Goal: Task Accomplishment & Management: Use online tool/utility

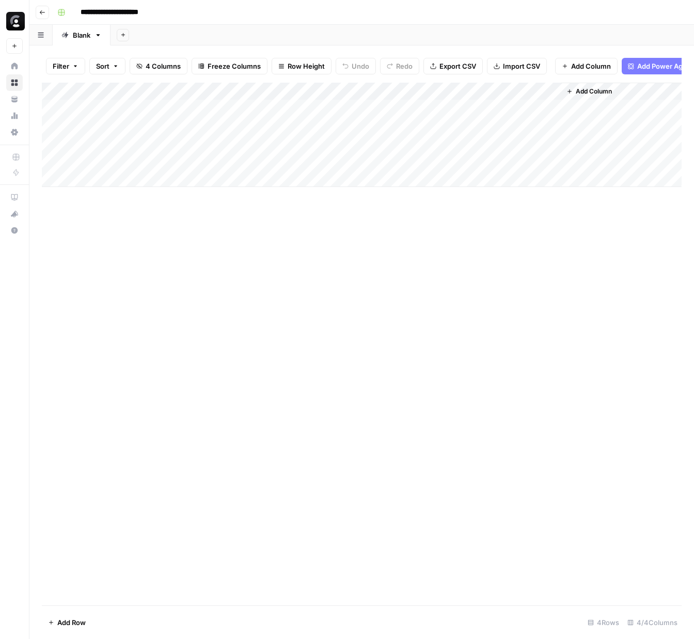
click at [88, 179] on div "Add Column" at bounding box center [362, 135] width 640 height 104
paste input "**********"
type input "**********"
click at [254, 222] on div "Add Column" at bounding box center [362, 344] width 640 height 522
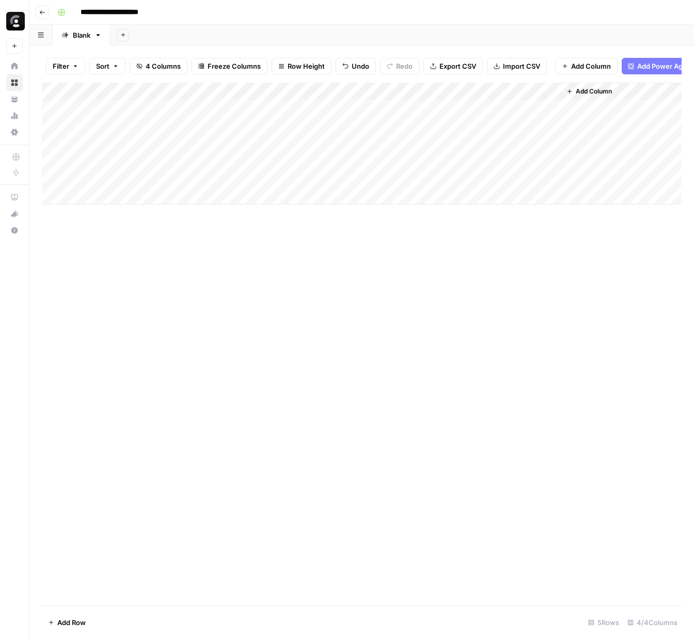
click at [267, 176] on div "Add Column" at bounding box center [362, 144] width 640 height 122
click at [217, 177] on div "Add Column" at bounding box center [362, 144] width 640 height 122
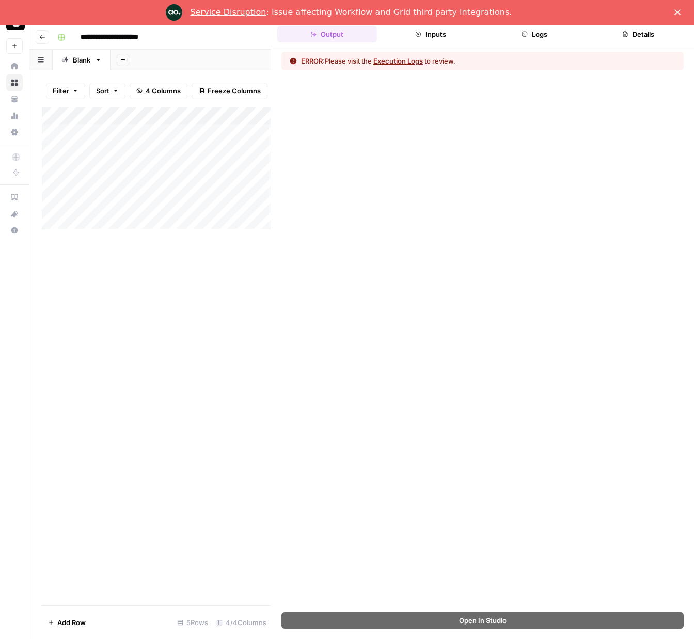
click at [402, 60] on button "Execution Logs" at bounding box center [398, 61] width 50 height 10
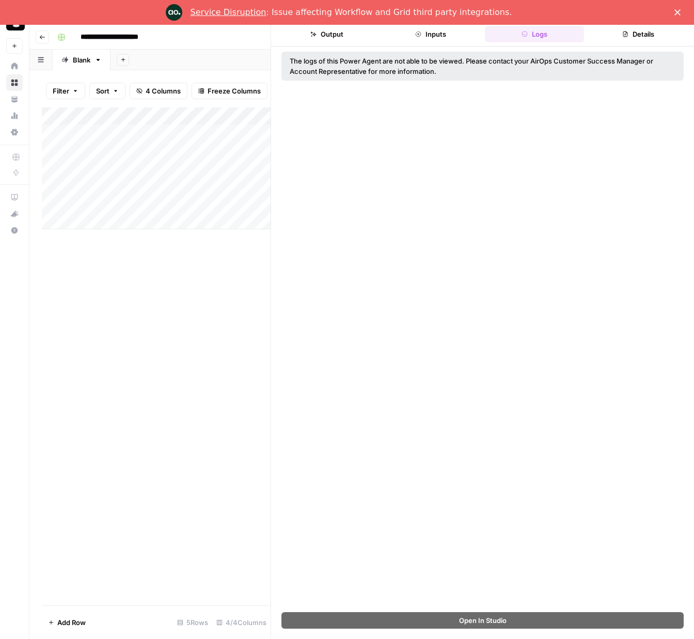
click at [679, 13] on icon "Close" at bounding box center [677, 12] width 6 height 6
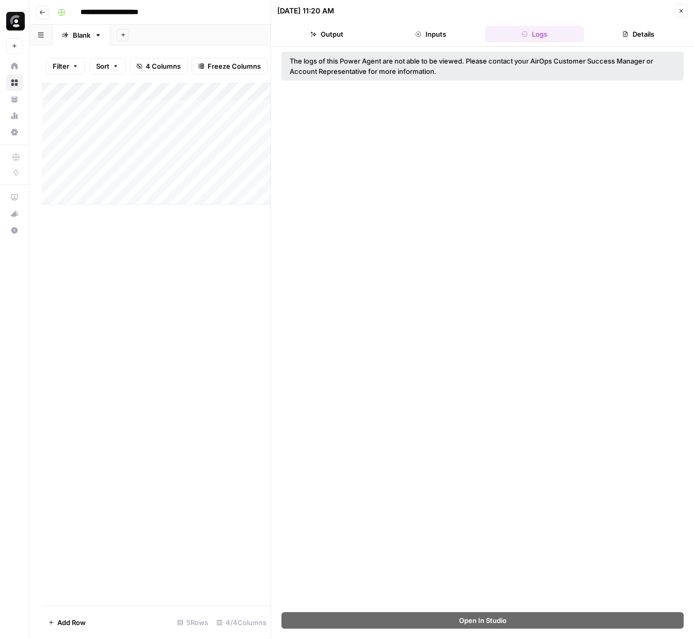
click at [197, 218] on div "Add Column" at bounding box center [156, 344] width 229 height 522
click at [181, 209] on div "Add Column" at bounding box center [156, 344] width 229 height 522
click at [682, 10] on icon "button" at bounding box center [681, 11] width 6 height 6
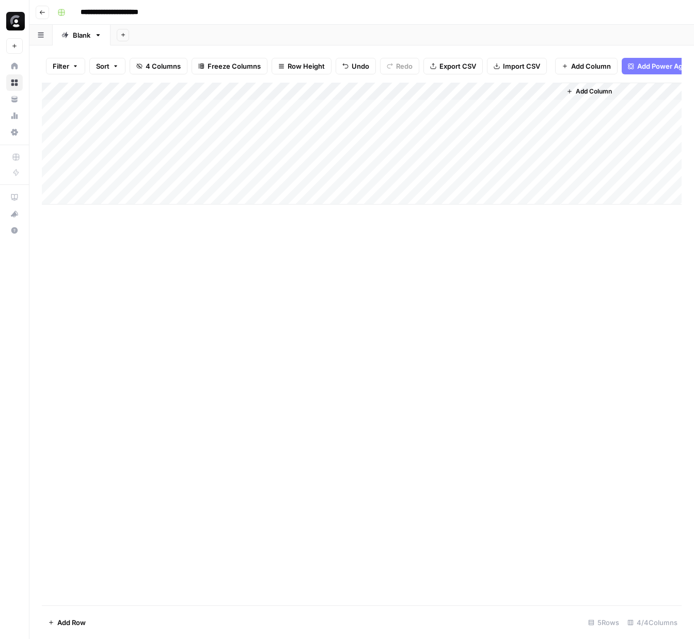
click at [331, 179] on div "Add Column" at bounding box center [362, 144] width 640 height 122
click at [11, 64] on icon at bounding box center [14, 65] width 7 height 7
click at [10, 64] on link "Home" at bounding box center [14, 66] width 17 height 17
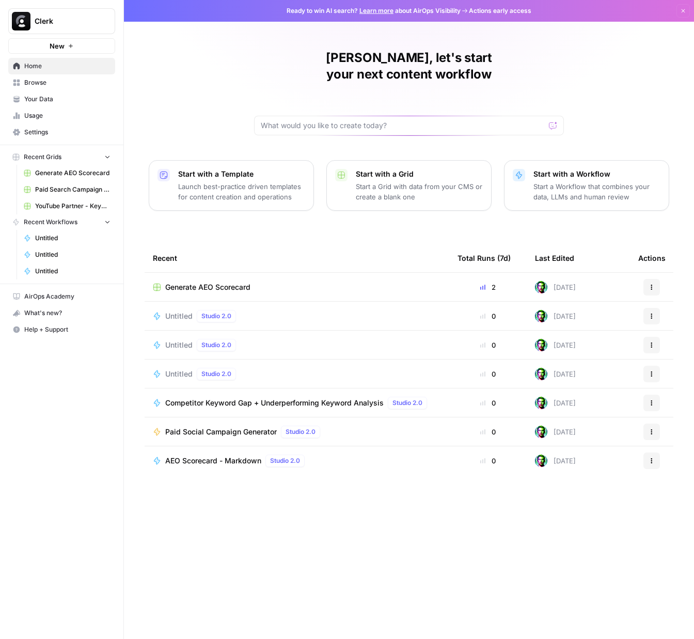
click at [219, 455] on span "AEO Scorecard - Markdown" at bounding box center [213, 460] width 96 height 10
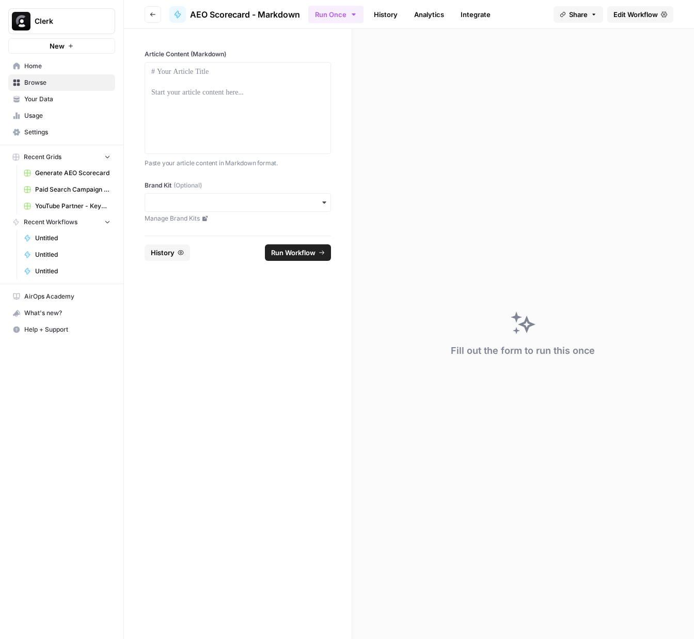
click at [56, 169] on span "Generate AEO Scorecard" at bounding box center [72, 172] width 75 height 9
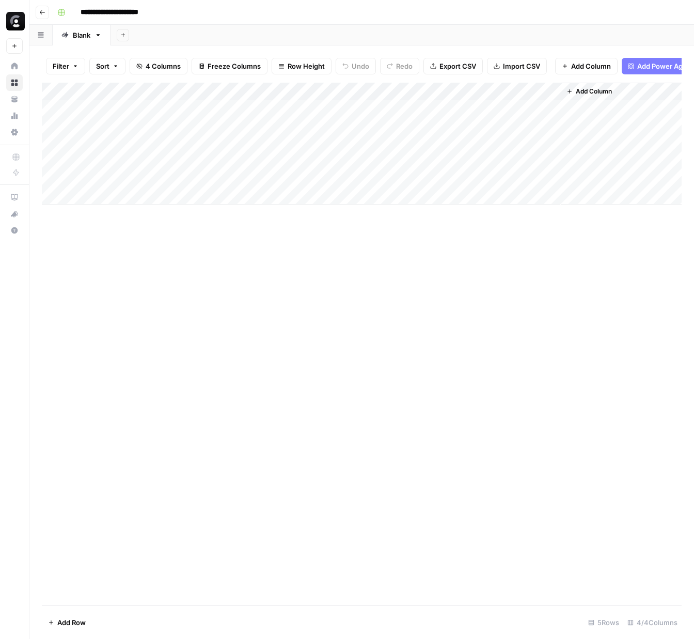
click at [98, 193] on div "Add Column" at bounding box center [362, 144] width 640 height 122
type input "**********"
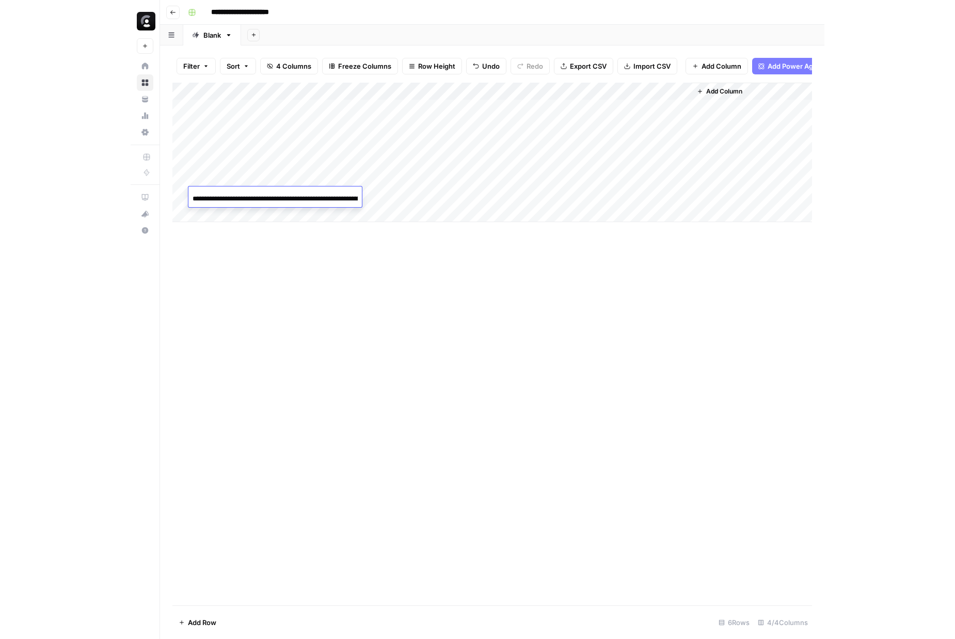
scroll to position [0, 206]
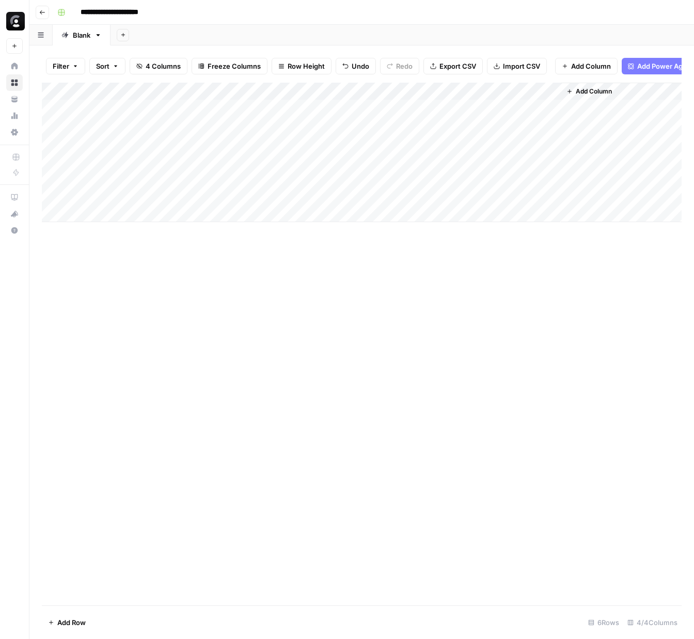
click at [237, 192] on div "Add Column" at bounding box center [362, 152] width 640 height 139
click at [313, 195] on div at bounding box center [272, 195] width 133 height 19
click at [312, 196] on div at bounding box center [272, 195] width 133 height 19
click at [314, 195] on div at bounding box center [272, 195] width 133 height 19
click at [314, 196] on div at bounding box center [272, 195] width 133 height 19
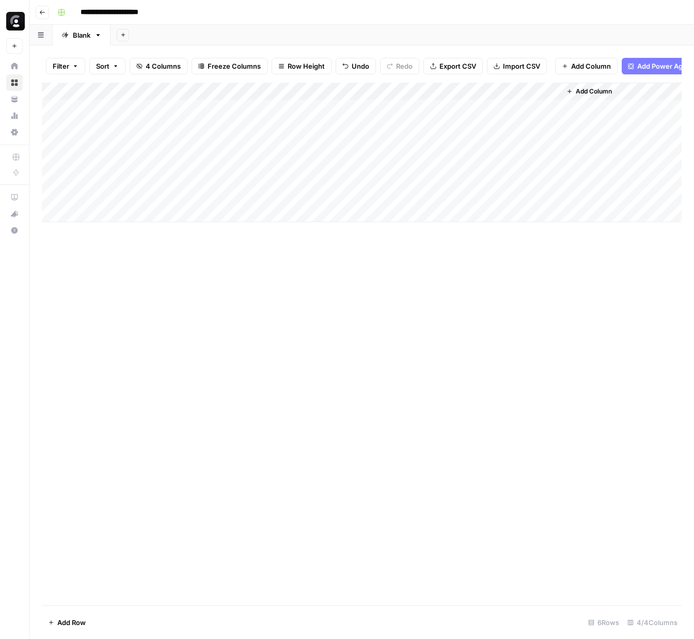
click at [314, 196] on div at bounding box center [272, 195] width 133 height 19
click at [246, 197] on div at bounding box center [272, 195] width 133 height 19
click at [235, 196] on div at bounding box center [272, 195] width 133 height 19
click at [216, 196] on div at bounding box center [272, 195] width 133 height 19
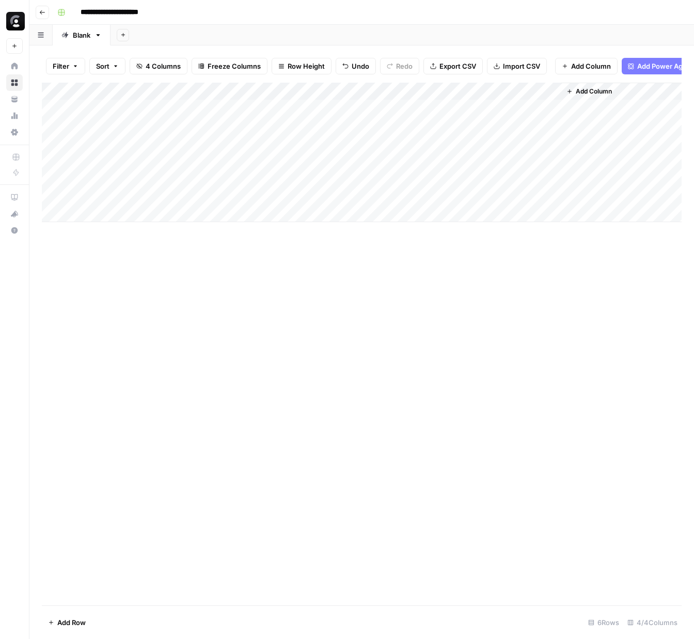
click at [216, 196] on div at bounding box center [272, 195] width 133 height 19
click at [224, 195] on div at bounding box center [272, 195] width 133 height 19
click at [257, 195] on div at bounding box center [272, 195] width 133 height 19
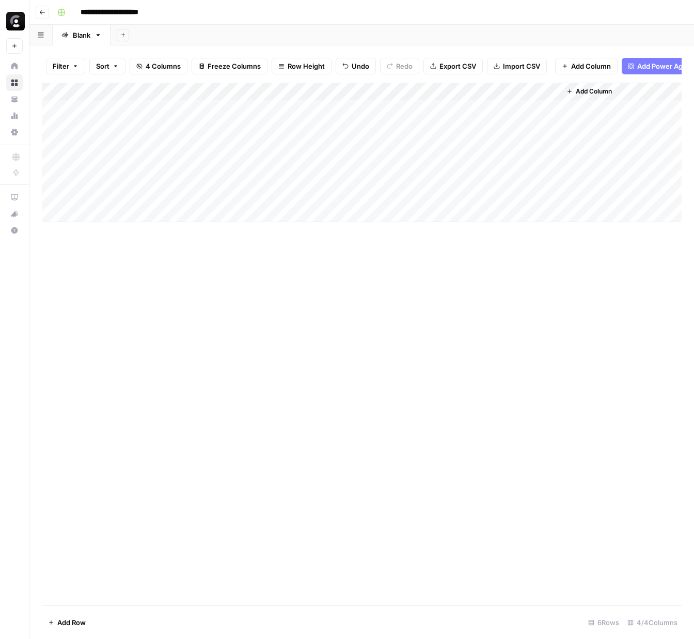
click at [317, 195] on div at bounding box center [272, 195] width 133 height 19
drag, startPoint x: 317, startPoint y: 195, endPoint x: 257, endPoint y: 195, distance: 60.4
click at [313, 195] on div at bounding box center [272, 195] width 133 height 19
click at [199, 194] on div "Add Column" at bounding box center [362, 152] width 640 height 139
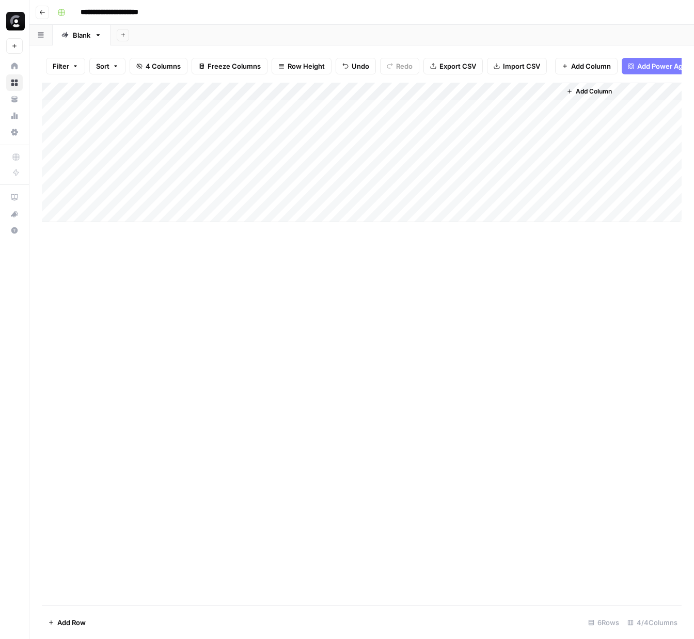
click at [246, 193] on div "Add Column" at bounding box center [362, 152] width 640 height 139
click at [313, 194] on div "Add Column" at bounding box center [362, 152] width 640 height 139
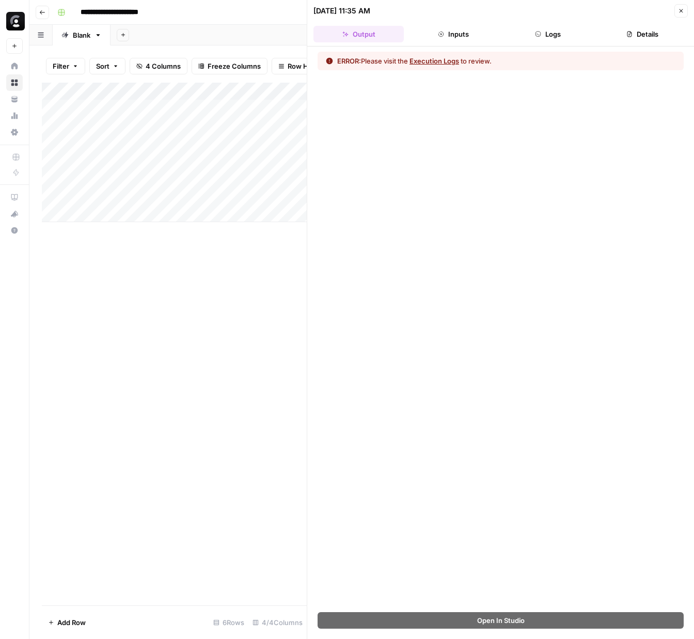
click at [442, 59] on button "Execution Logs" at bounding box center [434, 61] width 50 height 10
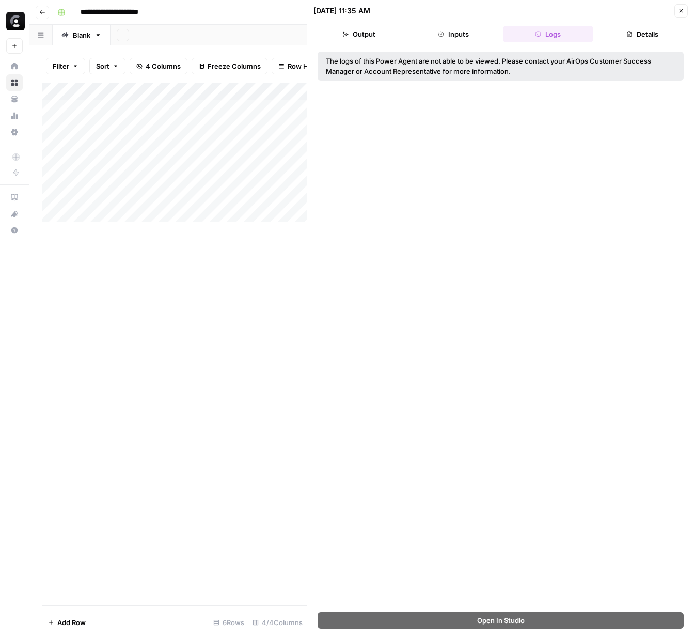
click at [681, 9] on icon "button" at bounding box center [681, 11] width 6 height 6
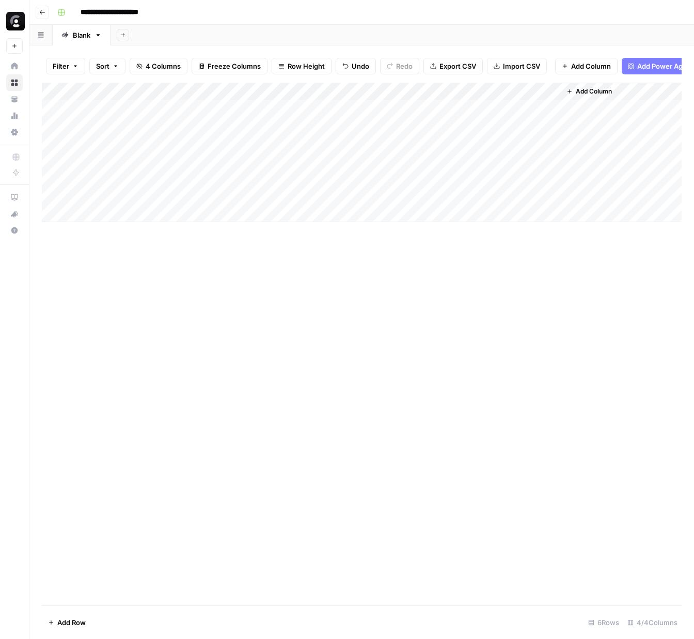
click at [39, 15] on button "Go back" at bounding box center [42, 12] width 13 height 13
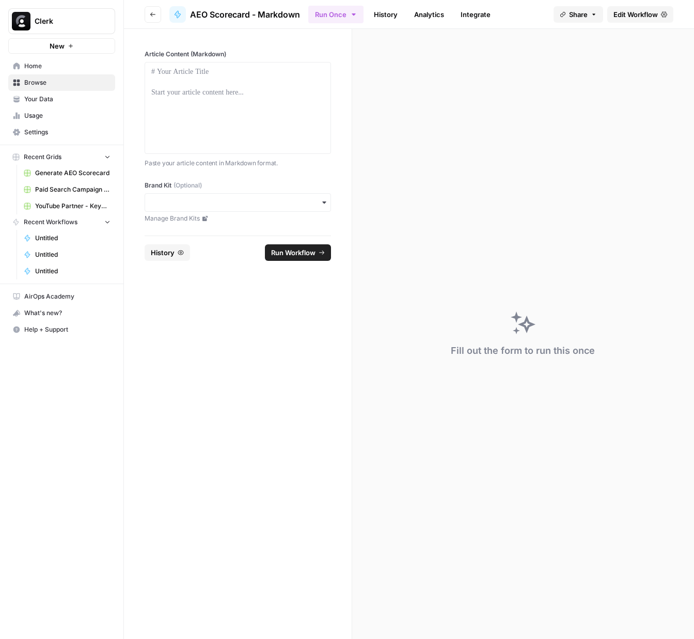
click at [38, 69] on span "Home" at bounding box center [67, 65] width 86 height 9
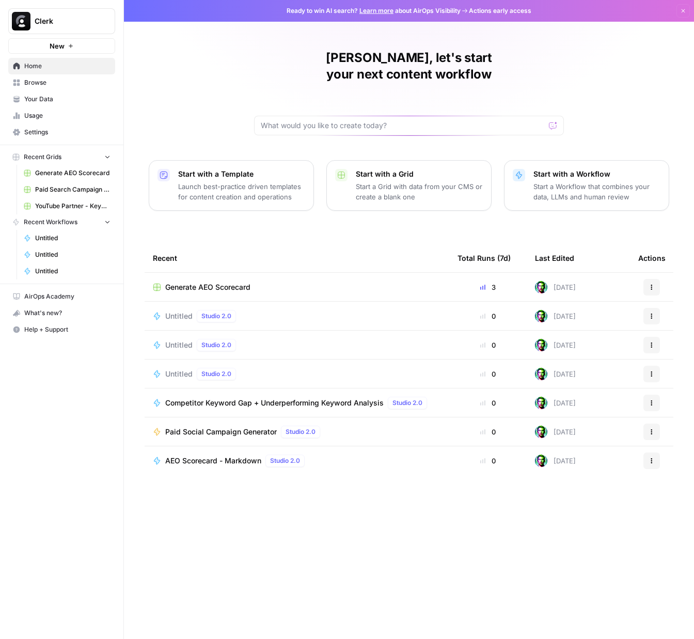
click at [35, 82] on span "Browse" at bounding box center [67, 82] width 86 height 9
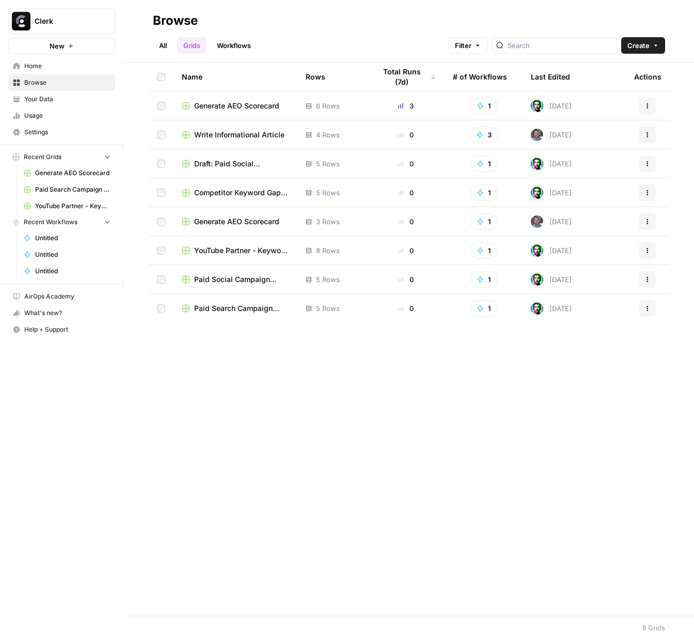
click at [244, 46] on link "Workflows" at bounding box center [234, 45] width 46 height 17
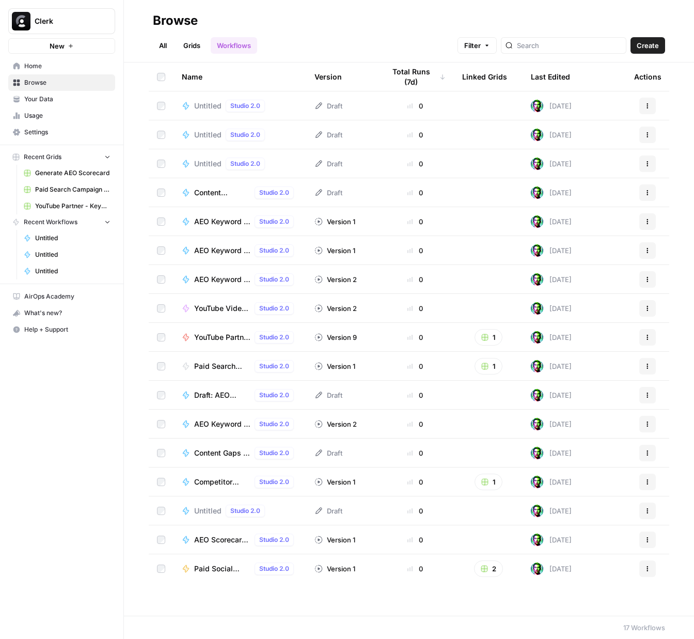
drag, startPoint x: 248, startPoint y: 75, endPoint x: 307, endPoint y: 75, distance: 58.9
click at [307, 75] on tr "Name Version Total Runs (7d) Linked Grids Last Edited Actions" at bounding box center [409, 76] width 520 height 29
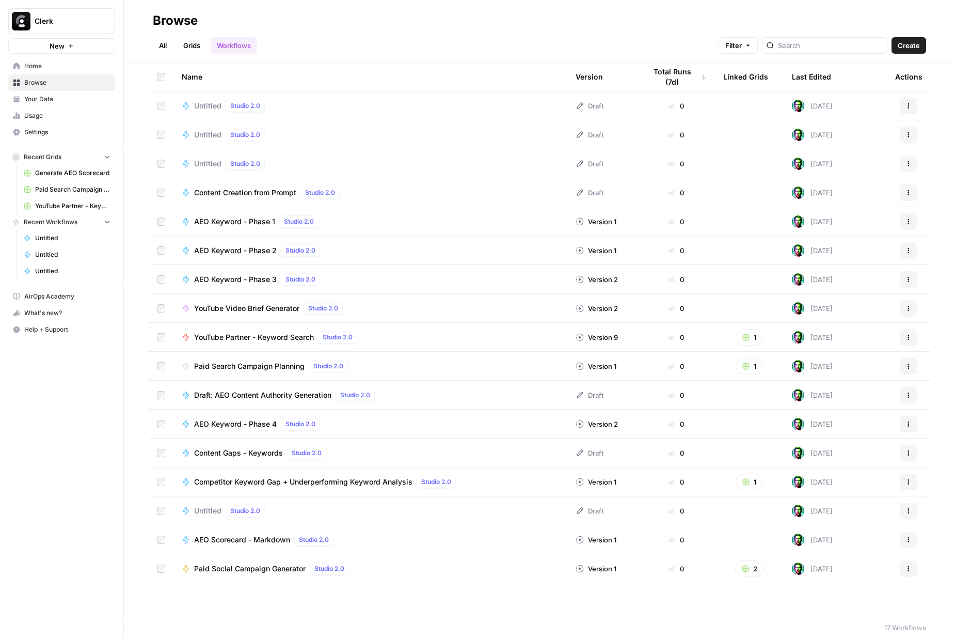
click at [271, 536] on span "AEO Scorecard - Markdown" at bounding box center [242, 539] width 96 height 10
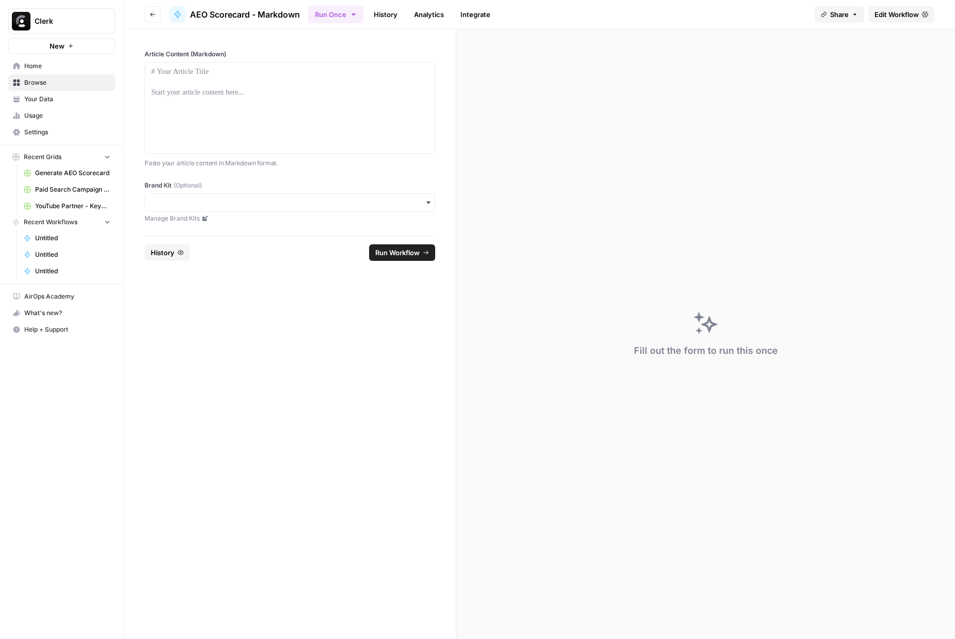
drag, startPoint x: 899, startPoint y: 4, endPoint x: 897, endPoint y: 10, distance: 6.7
click at [693, 10] on header "Go back AEO Scorecard - Markdown Run Once History Analytics Integrate Share Edi…" at bounding box center [539, 14] width 831 height 29
click at [693, 10] on span "Edit Workflow" at bounding box center [896, 14] width 44 height 10
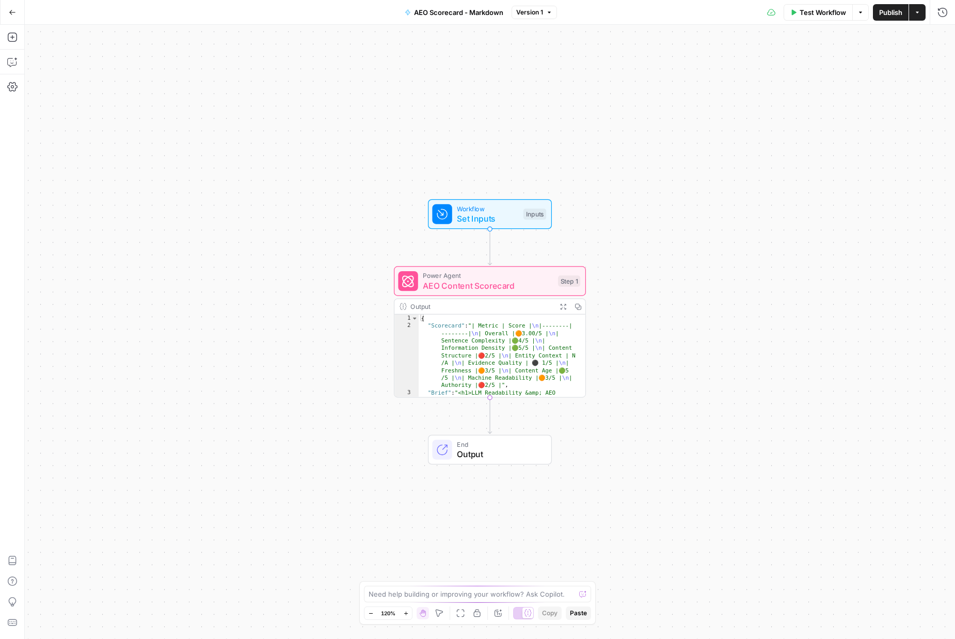
click at [472, 213] on span "Set Inputs" at bounding box center [487, 218] width 61 height 12
click at [693, 62] on icon "button" at bounding box center [925, 63] width 6 height 5
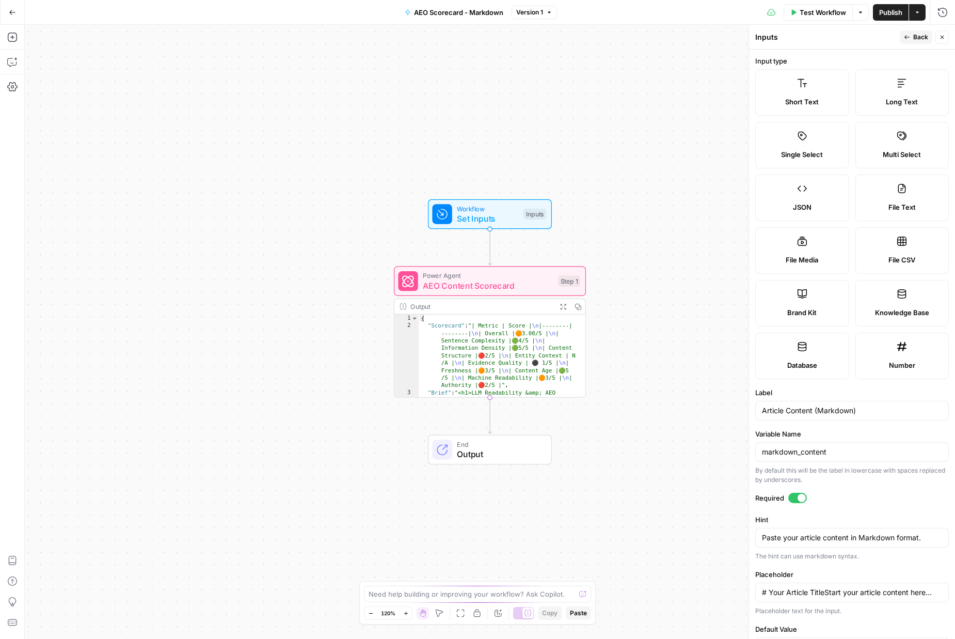
scroll to position [59, 0]
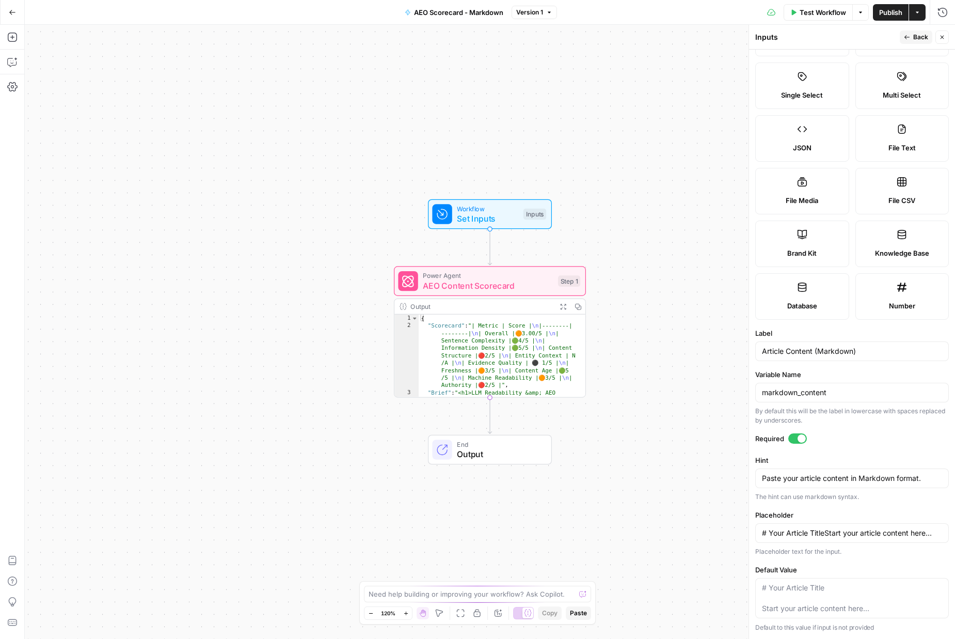
click at [693, 438] on div at bounding box center [802, 438] width 8 height 8
type input "# Your Article TitleStart your article content here..."
click at [693, 37] on button "Back" at bounding box center [916, 36] width 33 height 13
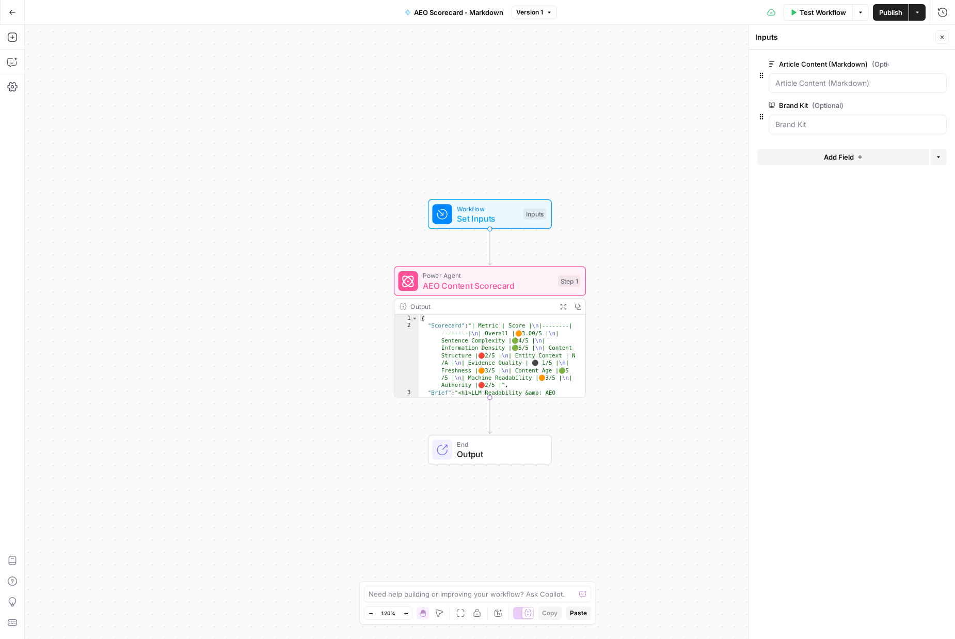
click at [494, 597] on div "Annotate Workflow" at bounding box center [498, 592] width 61 height 10
click at [462, 594] on div "Annotate Workflow" at bounding box center [498, 592] width 74 height 19
drag, startPoint x: 456, startPoint y: 593, endPoint x: 450, endPoint y: 592, distance: 6.9
click at [453, 593] on textarea at bounding box center [472, 593] width 206 height 10
type textarea "Add url as an optional input for the step 1 aeo content scorecard power agent"
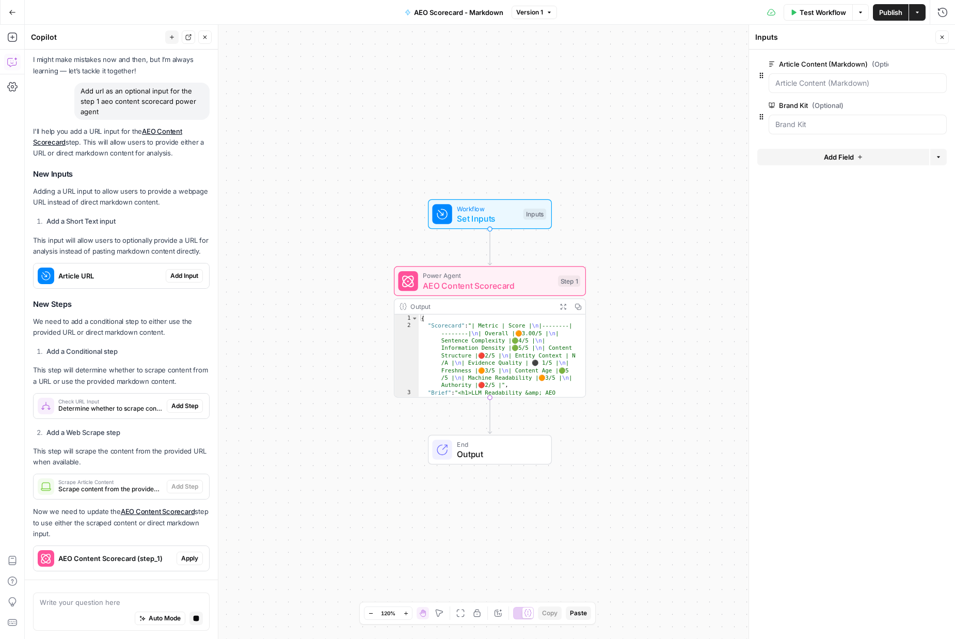
scroll to position [87, 0]
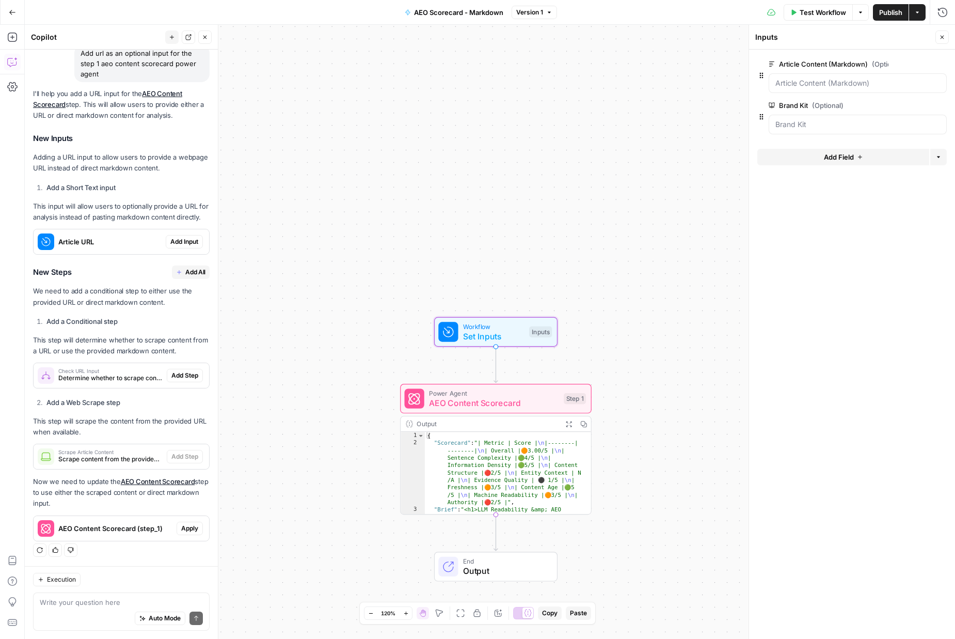
click at [176, 239] on span "Add Input" at bounding box center [184, 241] width 28 height 9
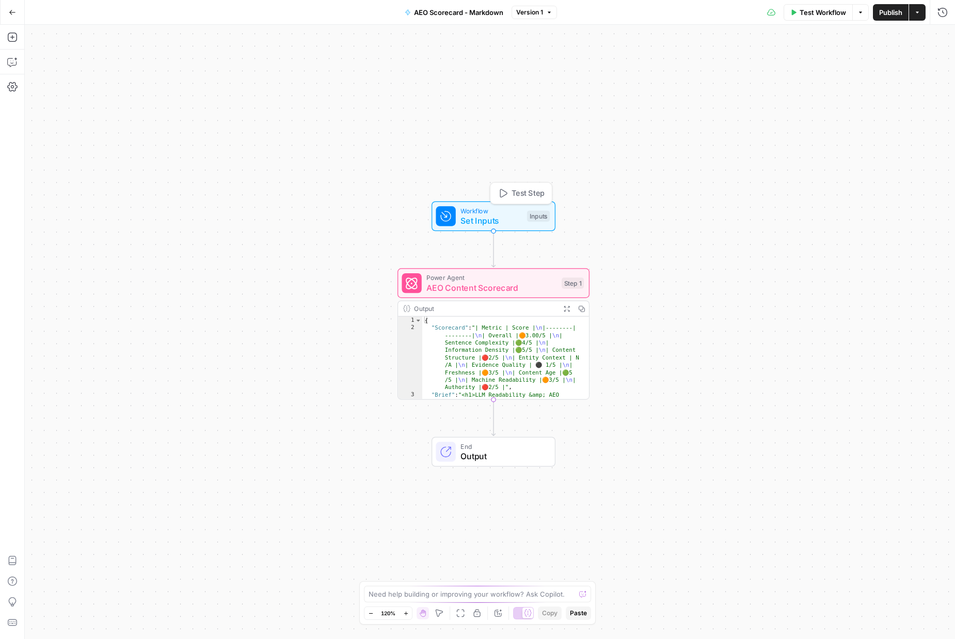
click at [475, 218] on span "Set Inputs" at bounding box center [490, 220] width 61 height 12
click at [437, 590] on textarea at bounding box center [472, 593] width 206 height 10
click at [507, 226] on span "Set Inputs" at bounding box center [490, 220] width 61 height 12
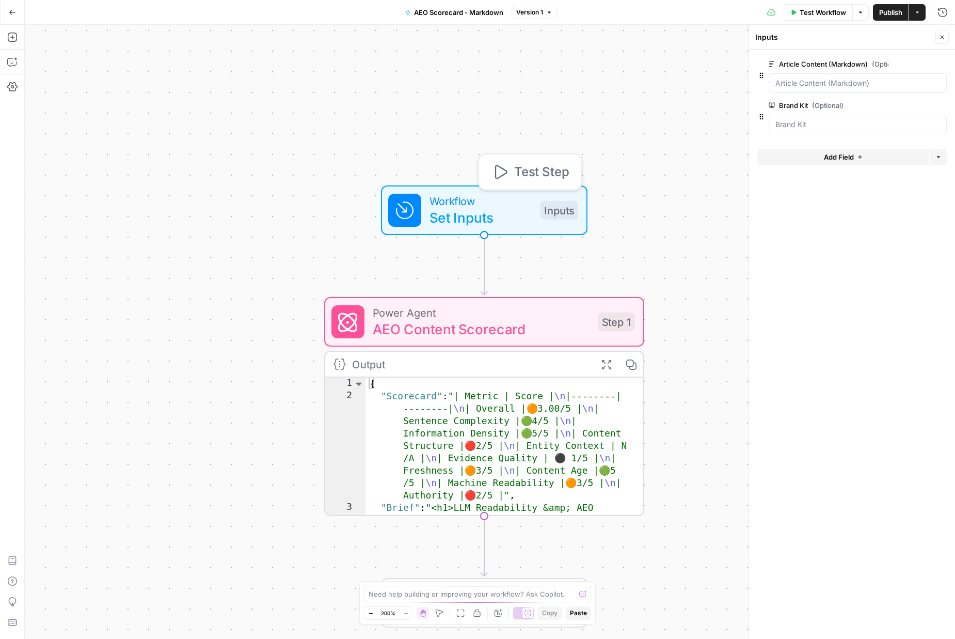
click at [496, 221] on span "Set Inputs" at bounding box center [480, 217] width 102 height 21
click at [598, 251] on div "Workflow Set Inputs Inputs Test Step Power Agent AEO Content Scorecard Step 1 O…" at bounding box center [490, 332] width 930 height 614
click at [598, 251] on div "Workflow Set Inputs Inputs Power Agent AEO Content Scorecard Step 1 Output Expa…" at bounding box center [490, 332] width 930 height 614
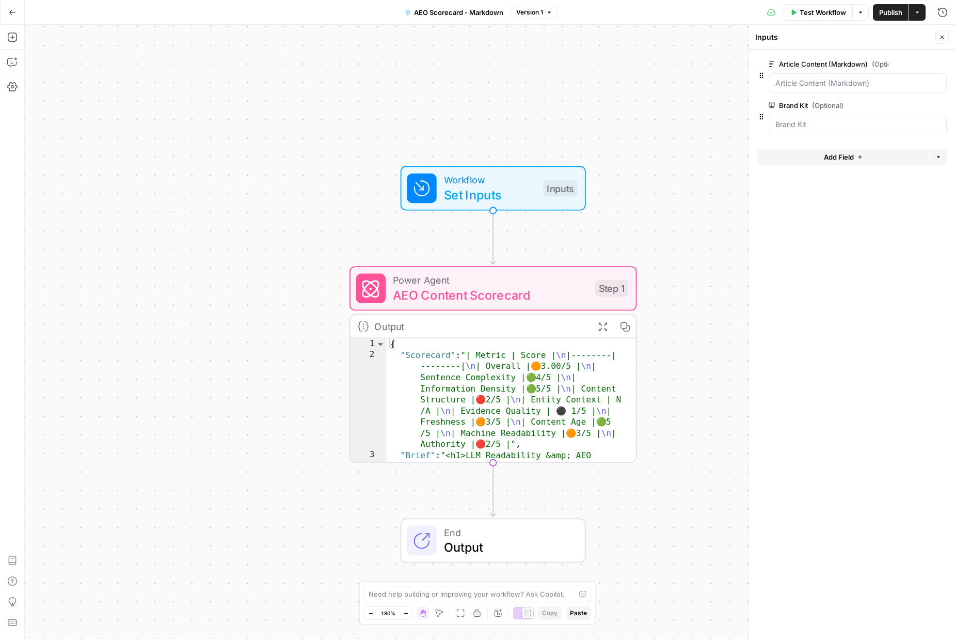
click at [920, 64] on button "edit field" at bounding box center [913, 64] width 40 height 12
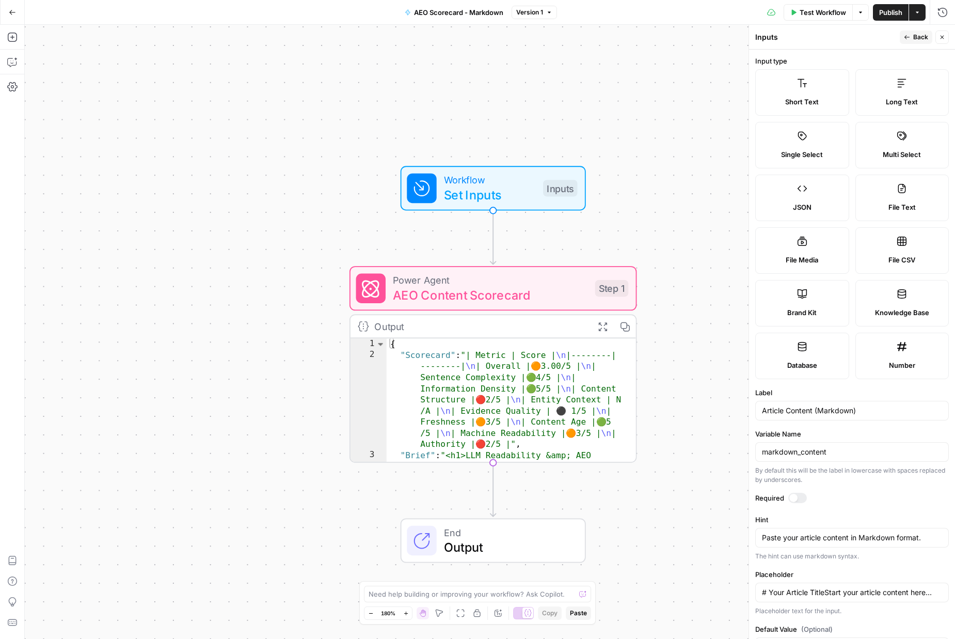
click at [918, 40] on span "Back" at bounding box center [920, 37] width 15 height 9
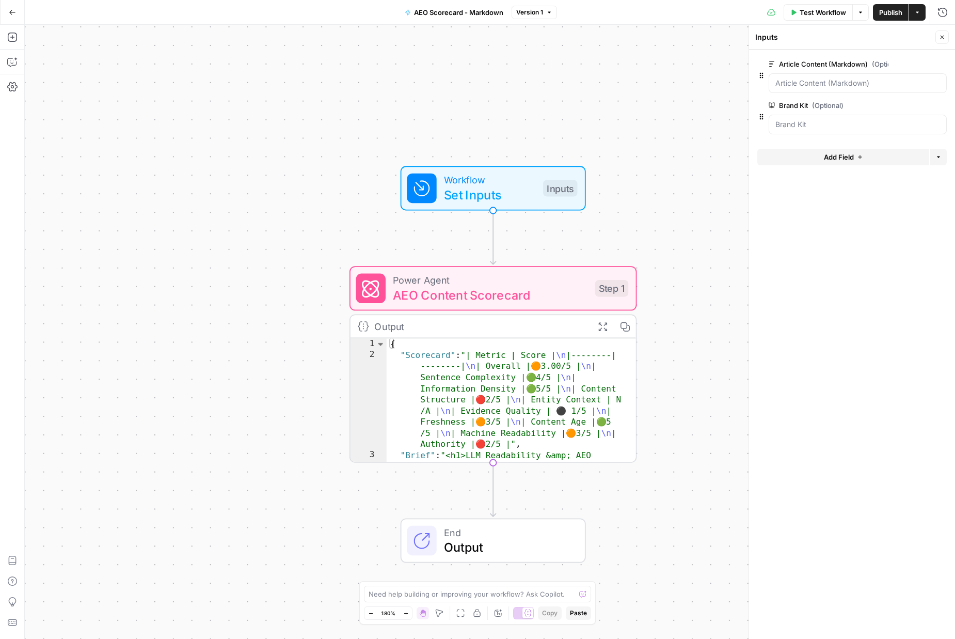
click at [797, 152] on button "Add Field" at bounding box center [843, 157] width 172 height 17
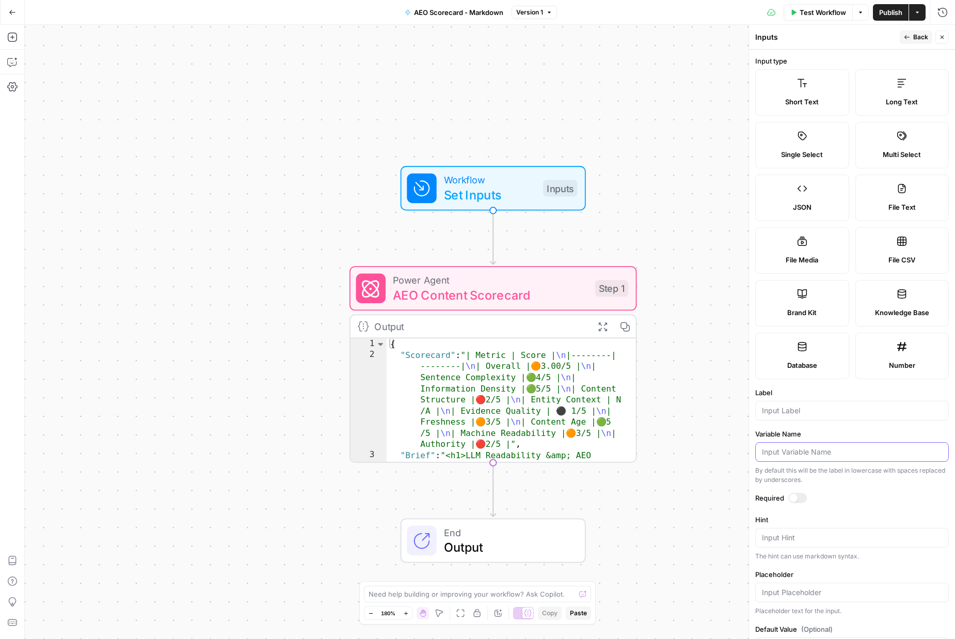
click at [792, 449] on input "Variable Name" at bounding box center [852, 452] width 180 height 10
click at [809, 99] on span "Short Text" at bounding box center [802, 102] width 34 height 10
click at [808, 413] on input "Label" at bounding box center [852, 410] width 180 height 10
type input "URL"
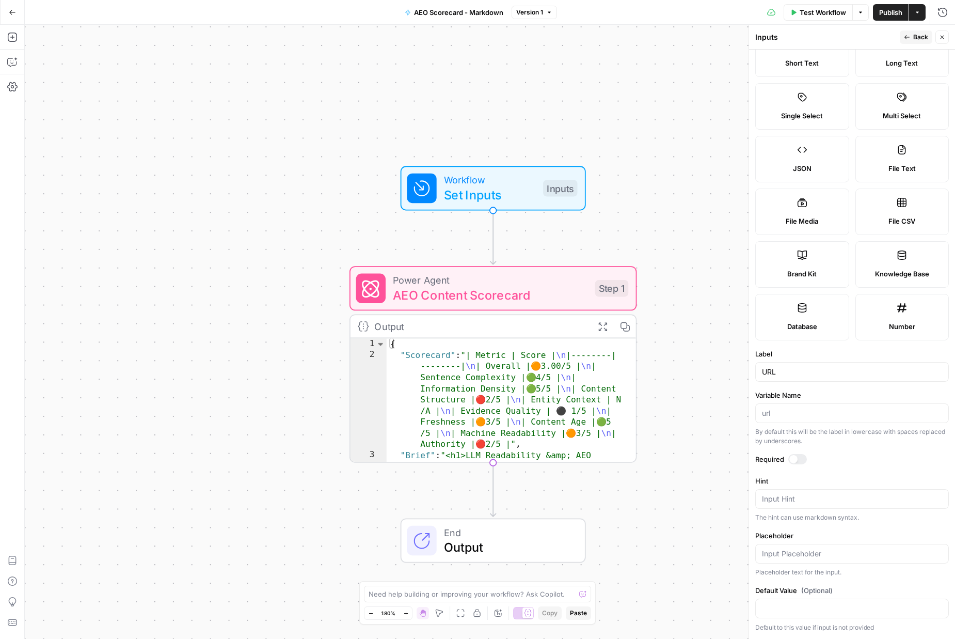
click at [921, 34] on span "Back" at bounding box center [920, 37] width 15 height 9
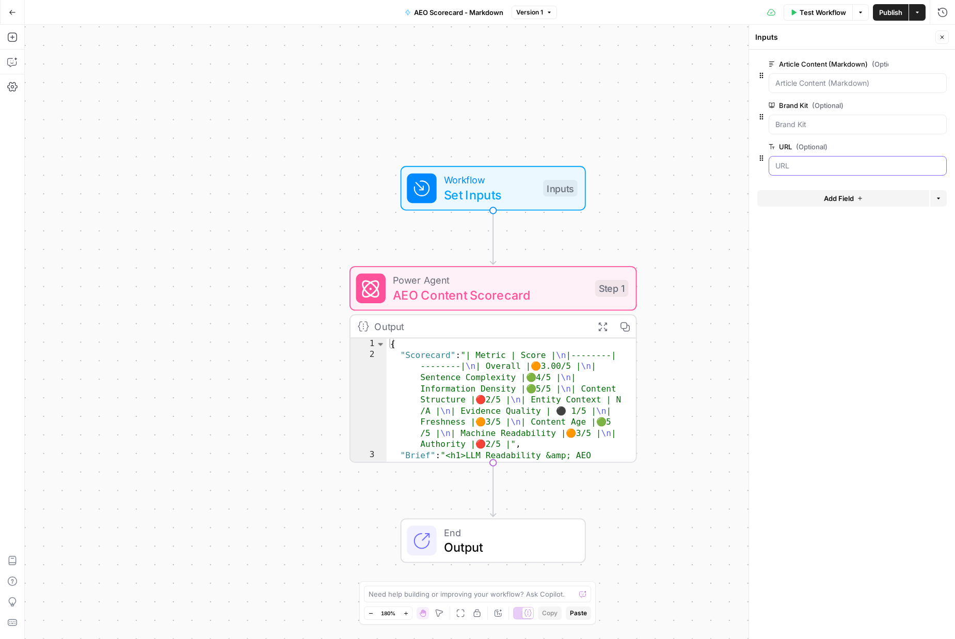
click at [805, 165] on input "URL (Optional)" at bounding box center [857, 166] width 165 height 10
click at [791, 166] on input "URL (Optional)" at bounding box center [857, 166] width 165 height 10
click at [940, 38] on icon "button" at bounding box center [942, 37] width 6 height 6
click at [504, 193] on span "Set Inputs" at bounding box center [490, 194] width 92 height 19
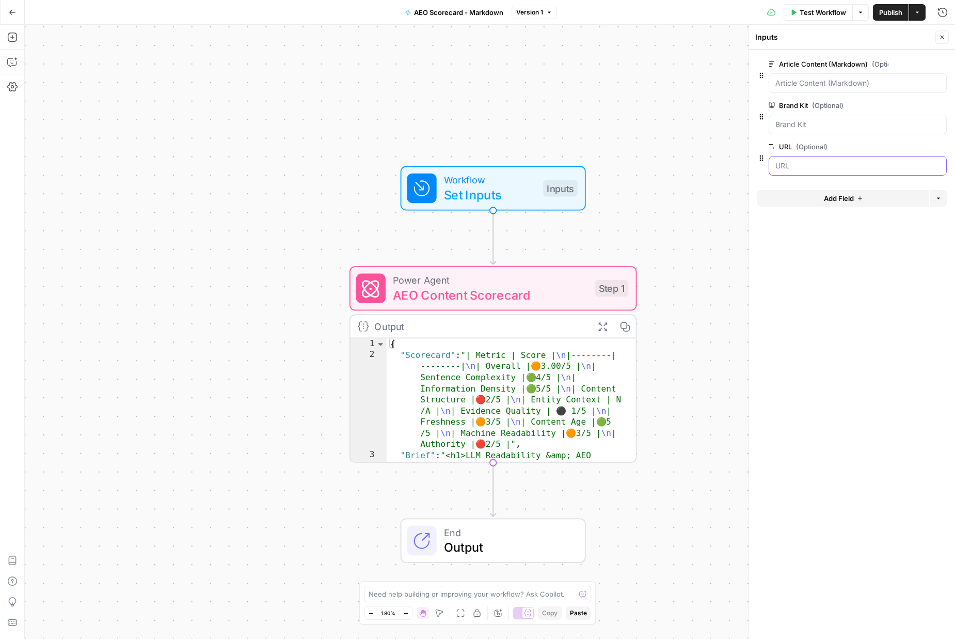
click at [791, 162] on input "URL (Optional)" at bounding box center [857, 166] width 165 height 10
click at [874, 84] on \(Markdown\) "Article Content (Markdown) (Optional)" at bounding box center [857, 83] width 165 height 10
click at [859, 88] on \(Markdown\) "Article Content (Markdown) (Optional)" at bounding box center [857, 83] width 165 height 10
click at [846, 118] on div at bounding box center [858, 125] width 178 height 20
click at [943, 38] on icon "button" at bounding box center [943, 38] width 4 height 4
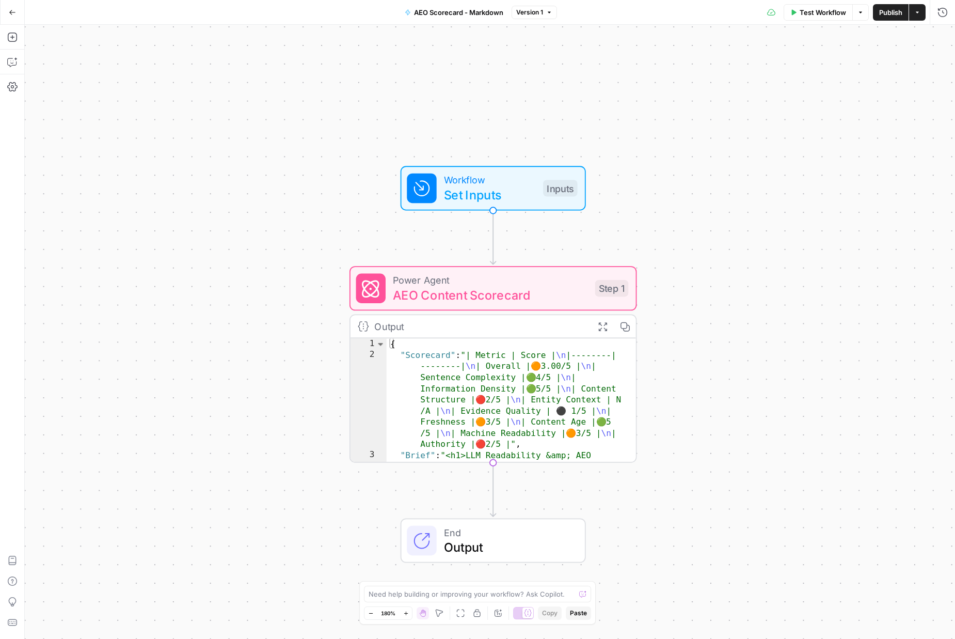
click at [835, 14] on span "Test Workflow" at bounding box center [823, 12] width 46 height 10
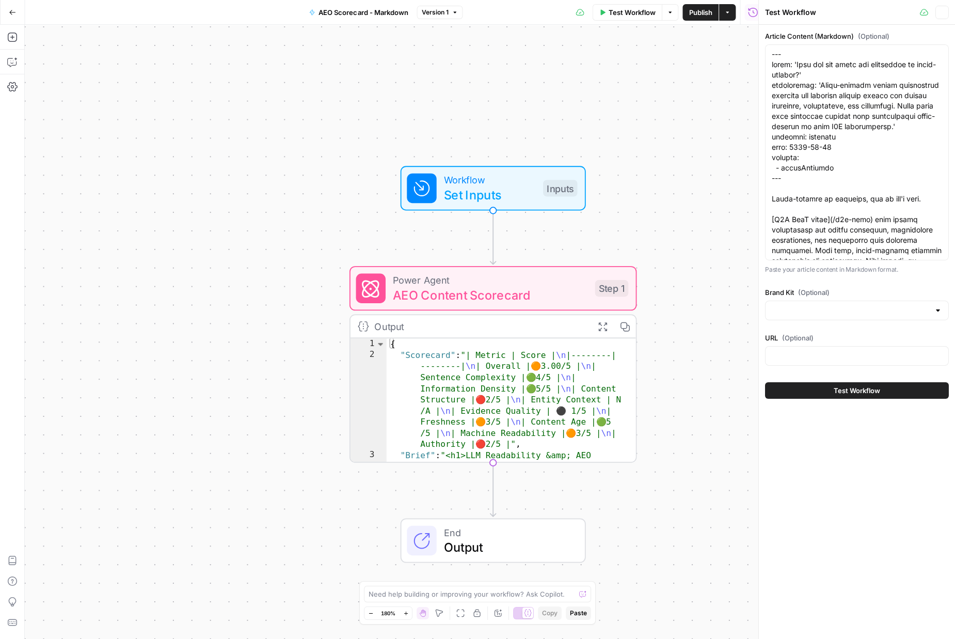
type input "Clerk"
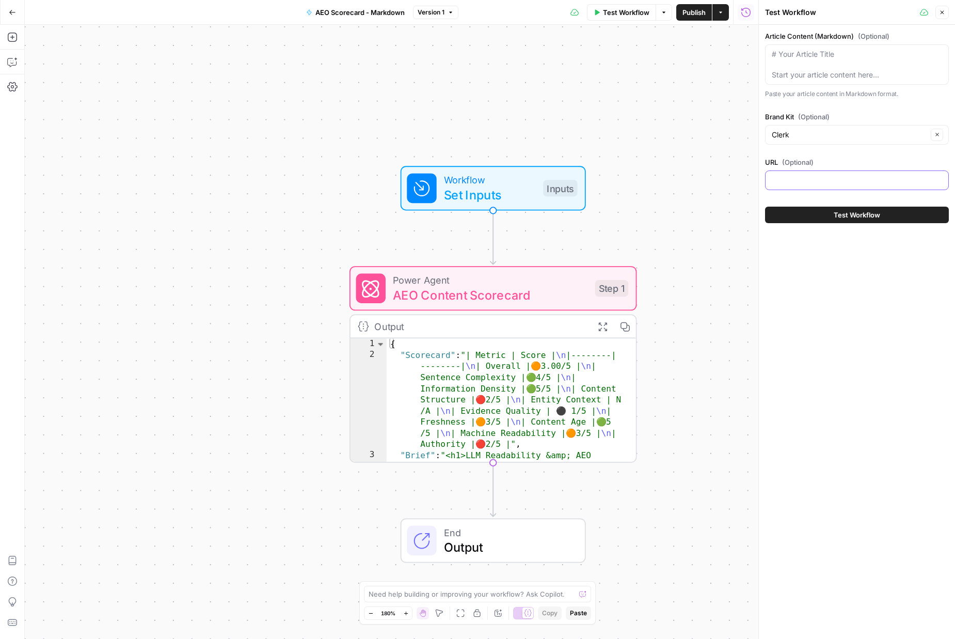
click at [807, 182] on input "URL (Optional)" at bounding box center [857, 180] width 170 height 10
paste input "https://clerk-git-blog-risks-of-multitenancy.clerkstage.dev/blog/multi-tenant-a…"
type input "https://clerk-git-blog-risks-of-multitenancy.clerkstage.dev/blog/multi-tenant-a…"
click at [797, 212] on button "Test Workflow" at bounding box center [857, 214] width 184 height 17
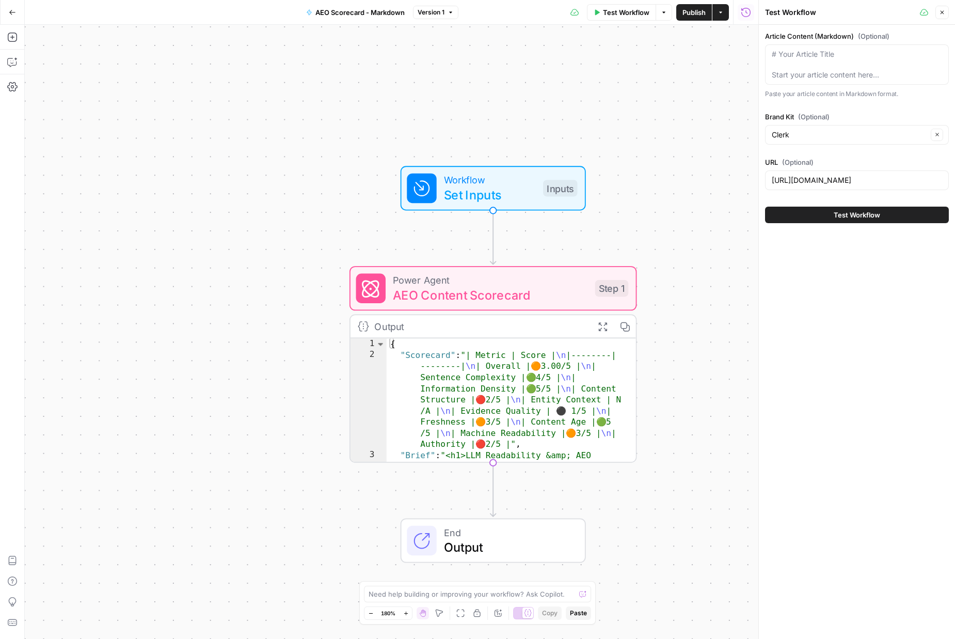
scroll to position [0, 0]
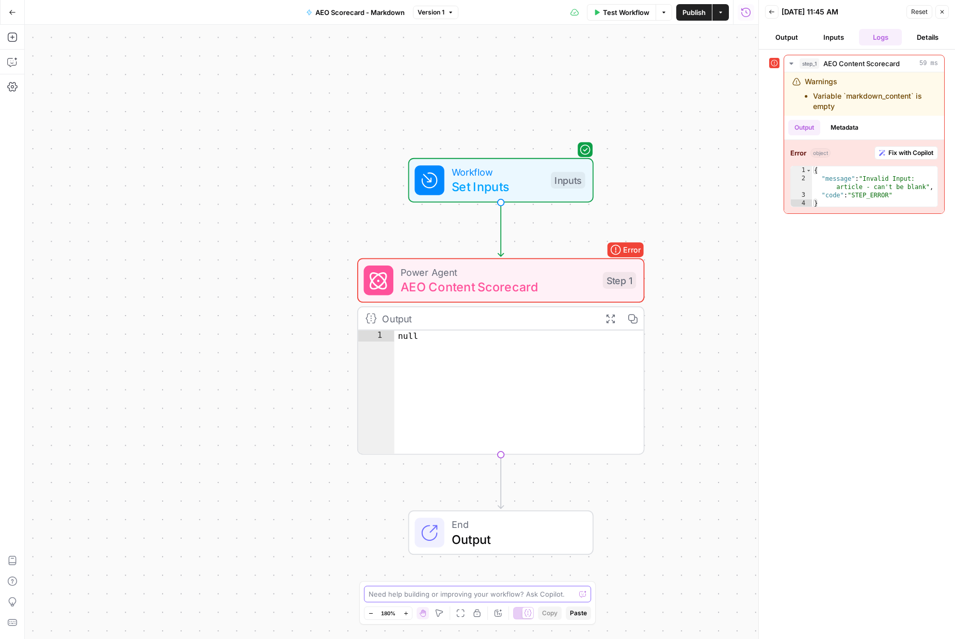
click at [427, 597] on textarea at bounding box center [472, 593] width 206 height 10
type textarea "update step 1 to accept url as an input & markdown_content as optional"
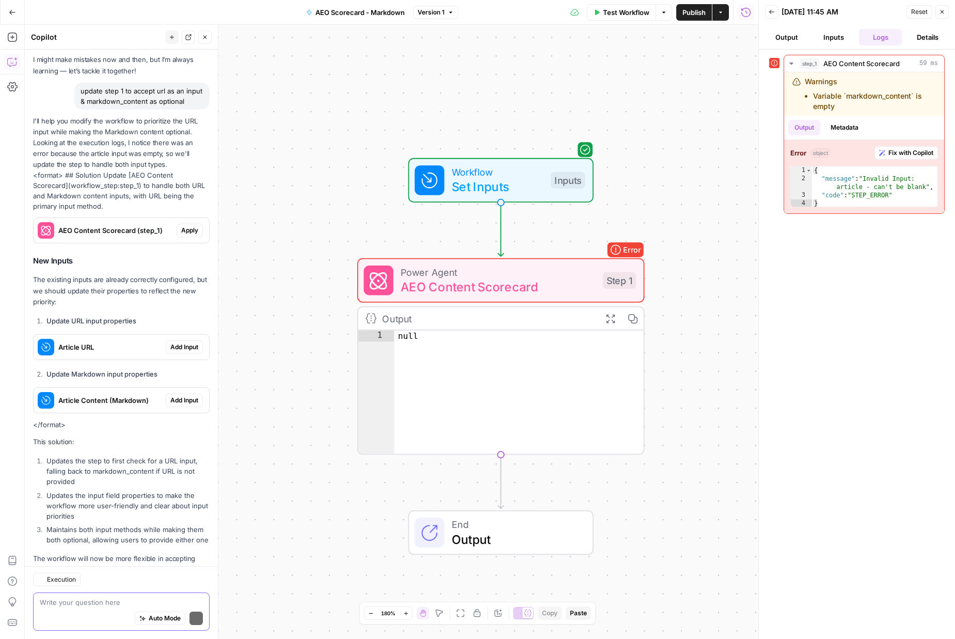
scroll to position [84, 0]
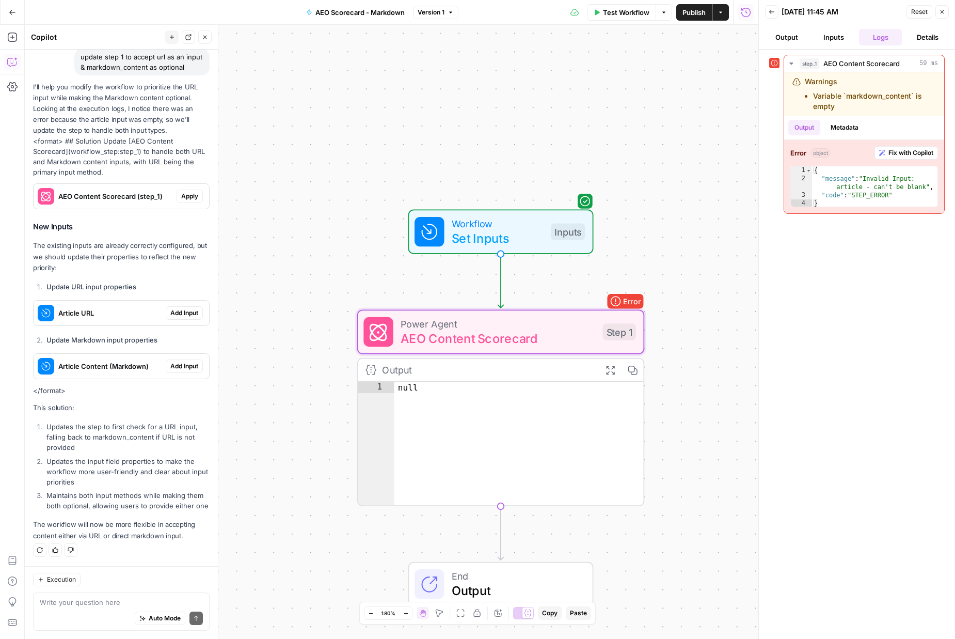
click at [194, 193] on span "Apply" at bounding box center [189, 196] width 17 height 9
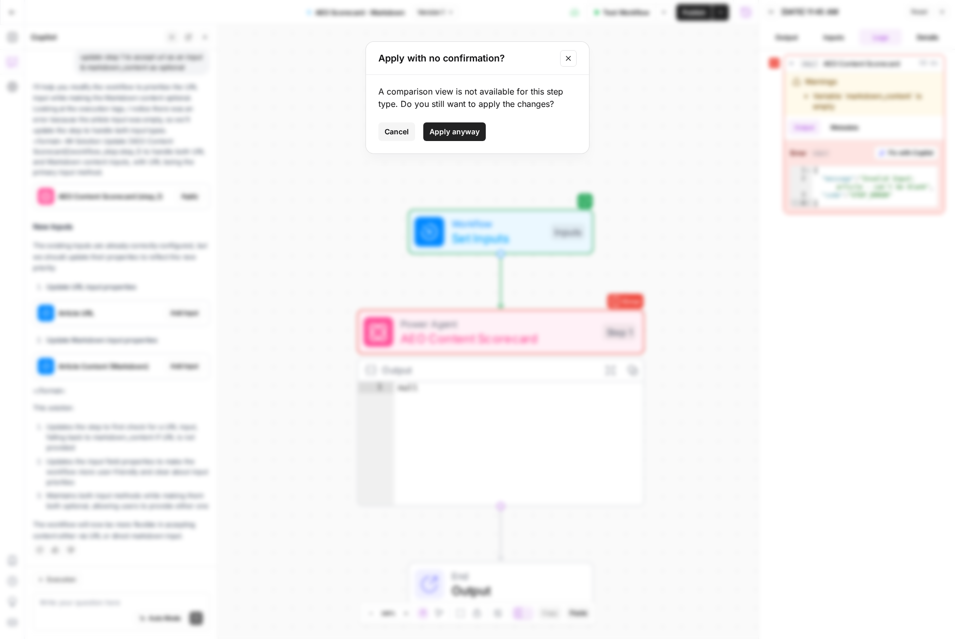
click at [475, 131] on span "Apply anyway" at bounding box center [454, 131] width 50 height 10
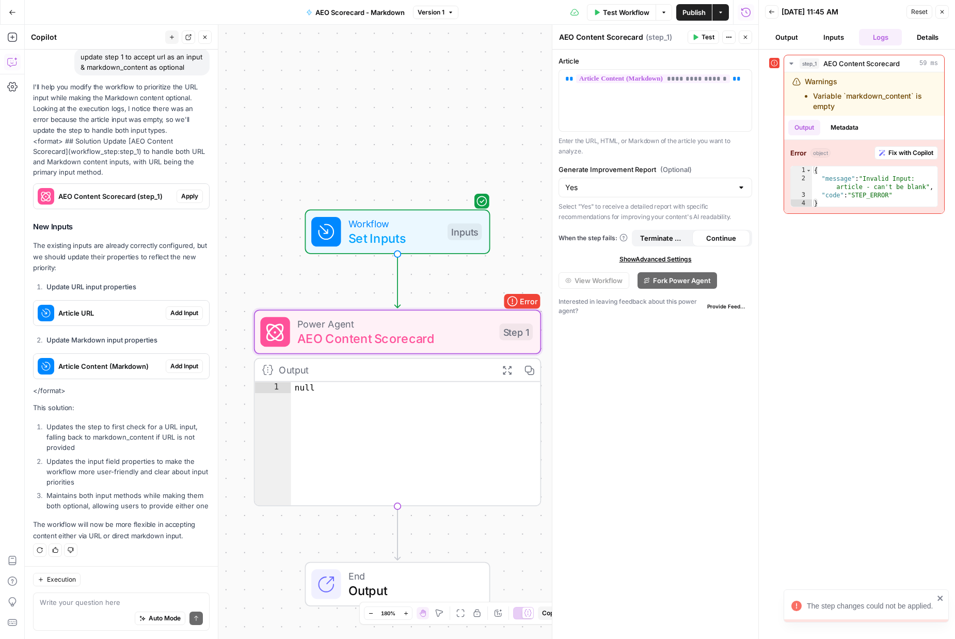
click at [192, 194] on span "Apply" at bounding box center [189, 196] width 17 height 9
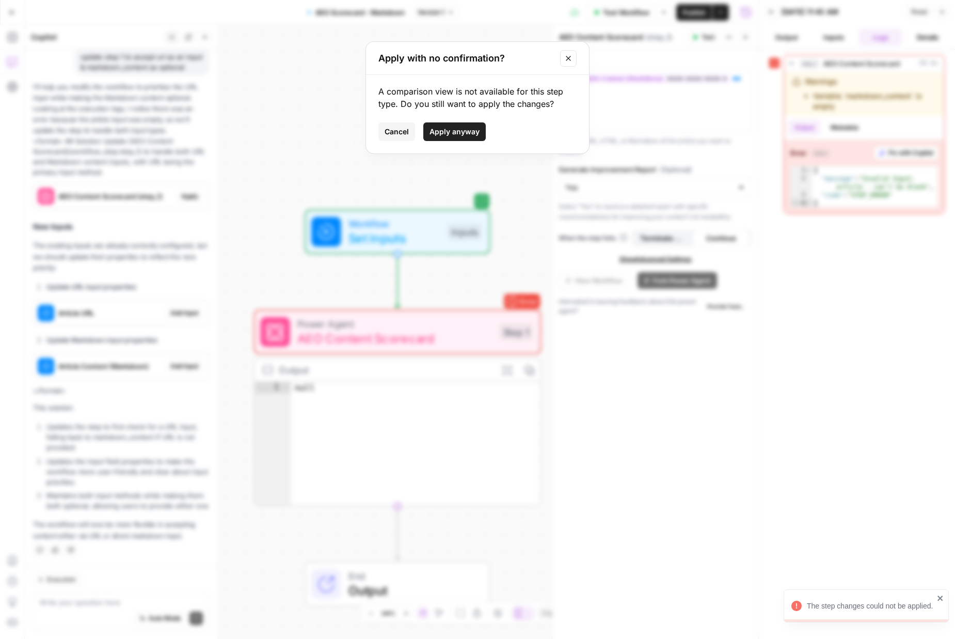
click at [438, 132] on span "Apply anyway" at bounding box center [454, 131] width 50 height 10
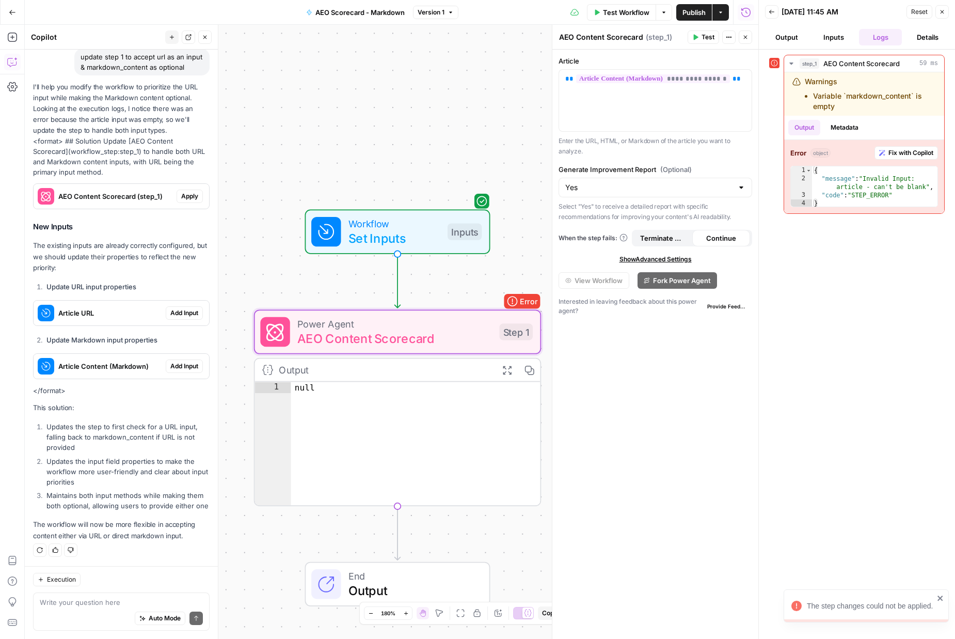
click at [189, 196] on span "Apply" at bounding box center [189, 196] width 17 height 9
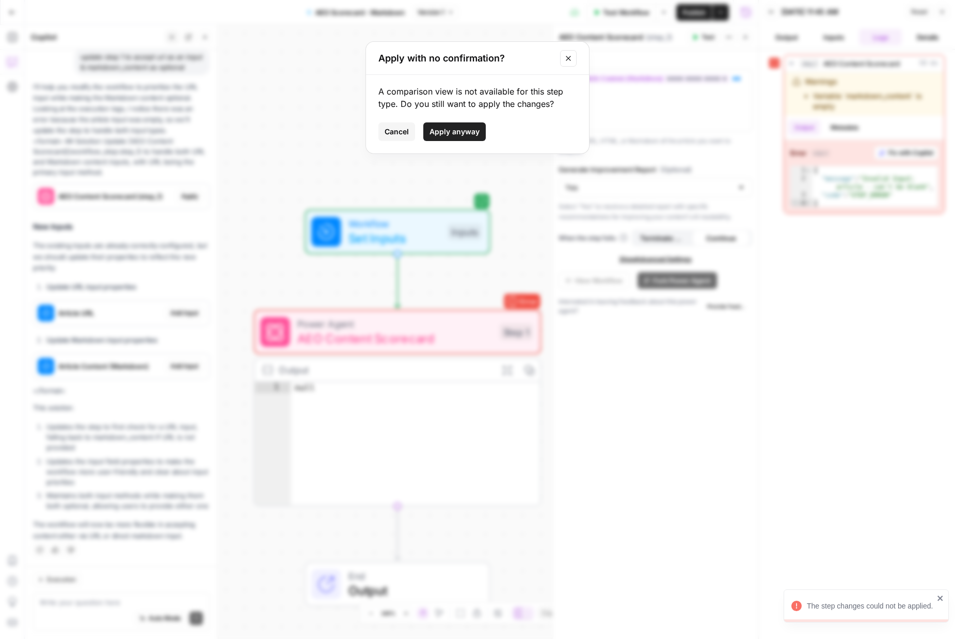
click at [457, 129] on span "Apply anyway" at bounding box center [454, 131] width 50 height 10
